Goal: Task Accomplishment & Management: Use online tool/utility

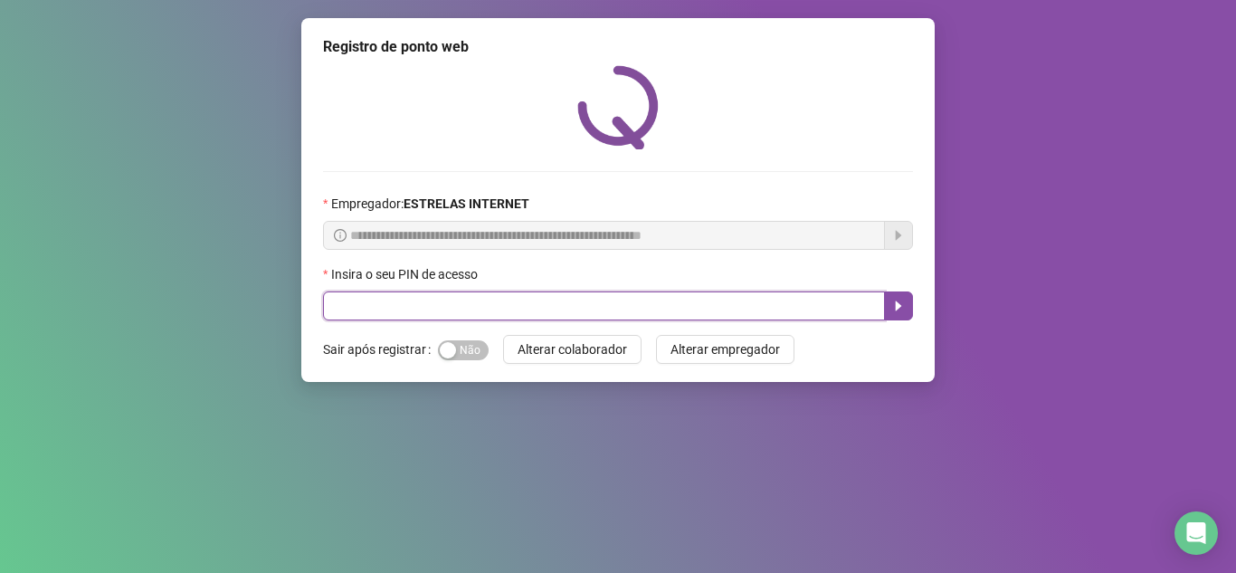
drag, startPoint x: 471, startPoint y: 294, endPoint x: 471, endPoint y: 305, distance: 10.9
click at [471, 305] on input "text" at bounding box center [604, 305] width 562 height 29
type input "*****"
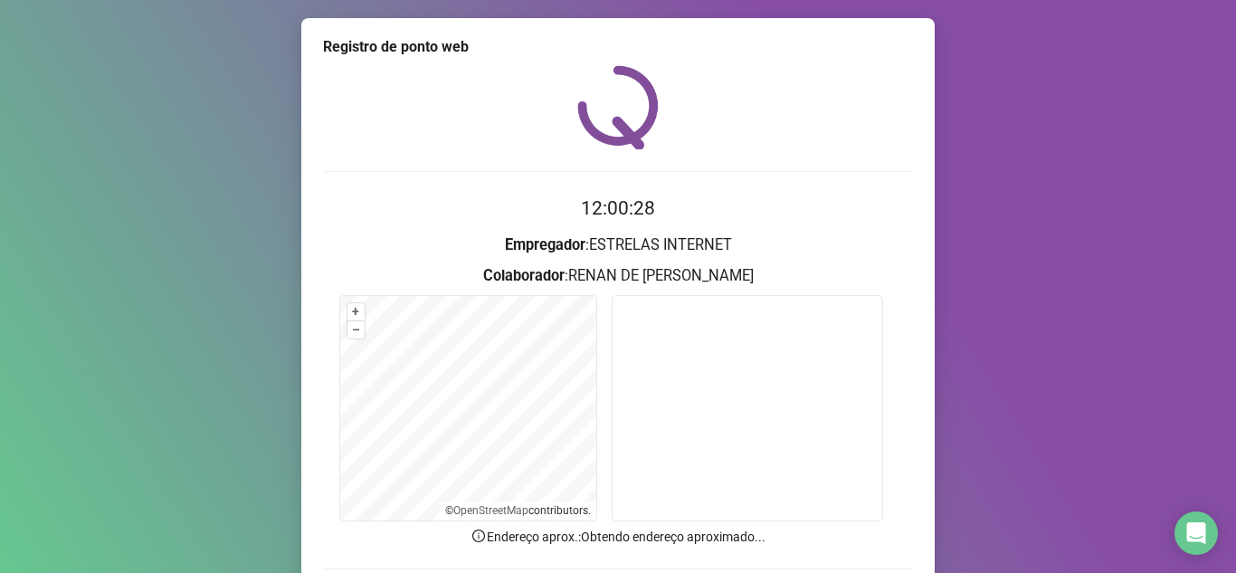
scroll to position [134, 0]
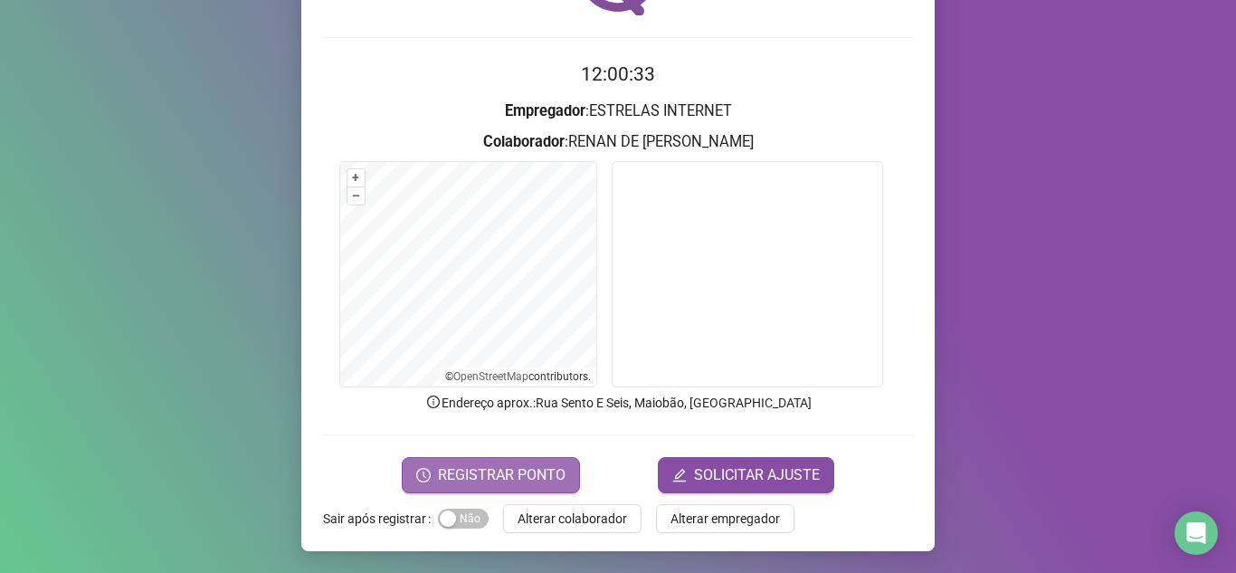
click at [479, 464] on span "REGISTRAR PONTO" at bounding box center [502, 475] width 128 height 22
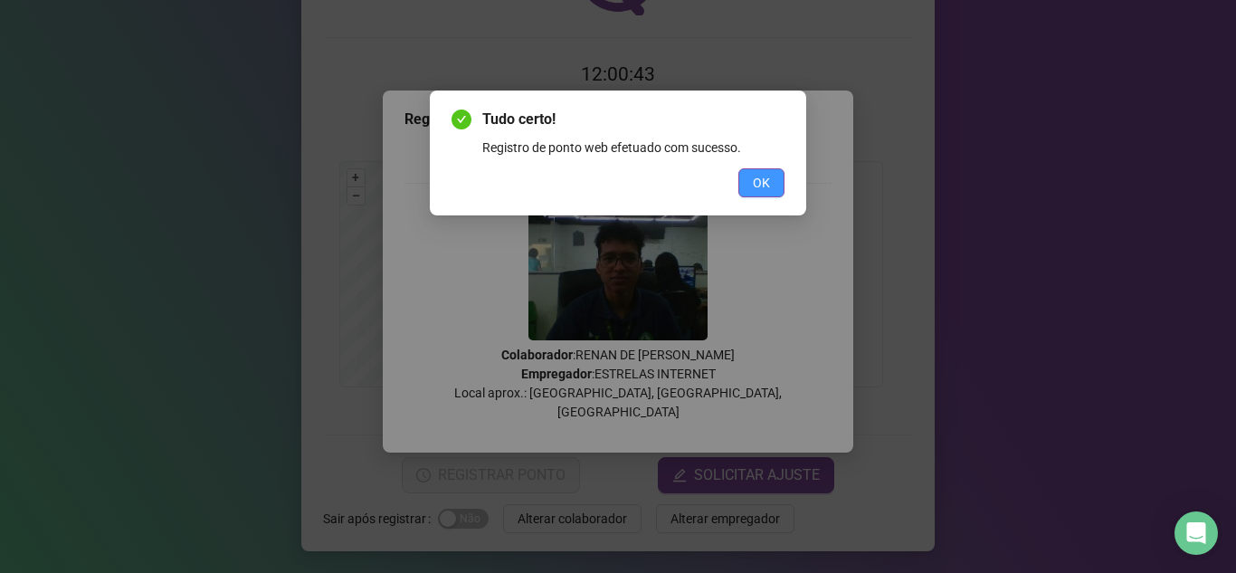
click at [750, 172] on button "OK" at bounding box center [761, 182] width 46 height 29
